Goal: Navigation & Orientation: Go to known website

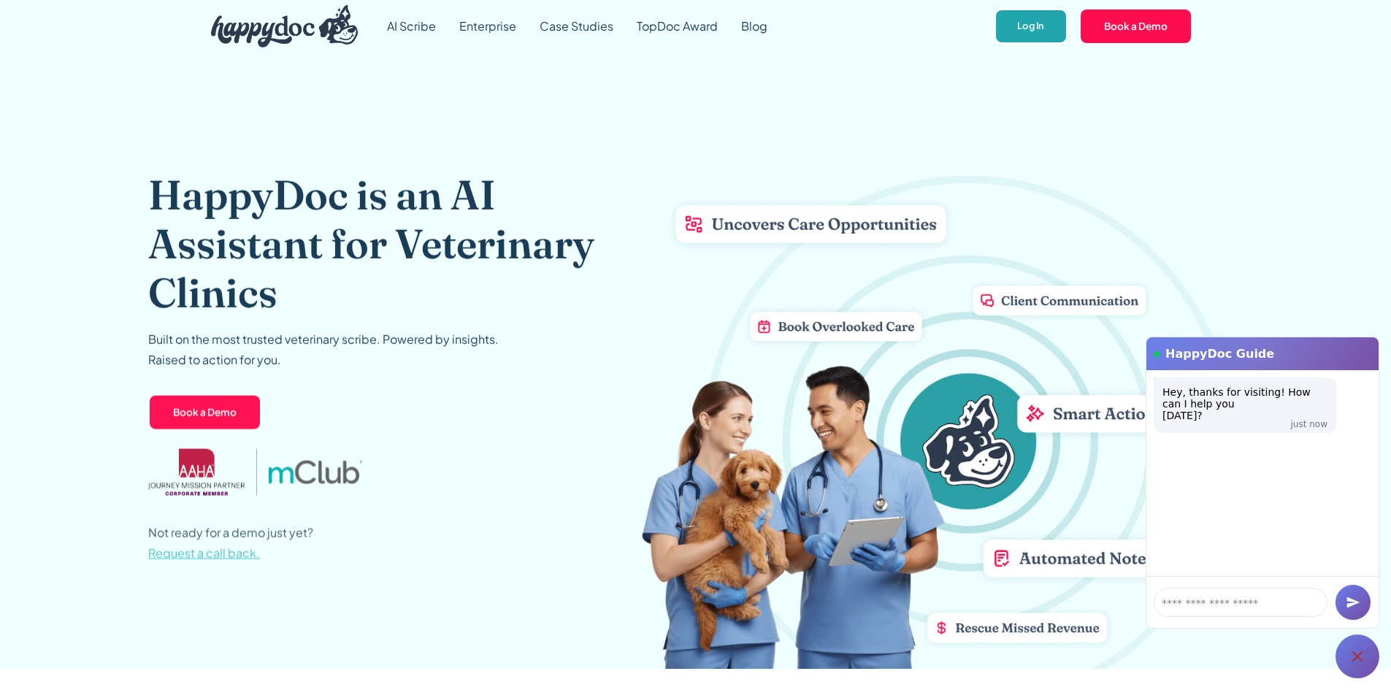
click at [1035, 23] on link "Log In" at bounding box center [1030, 27] width 72 height 36
click at [1013, 21] on link "Log In" at bounding box center [1030, 27] width 72 height 36
click at [1028, 27] on link "Log In" at bounding box center [1030, 27] width 72 height 36
